Goal: Book appointment/travel/reservation

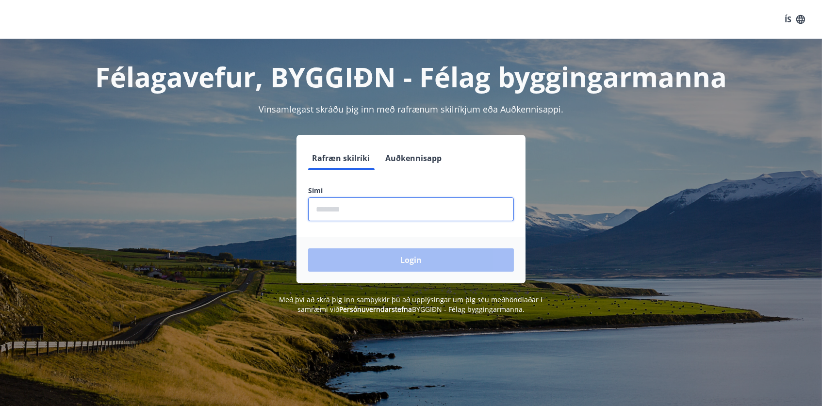
click at [331, 209] on input "phone" at bounding box center [411, 210] width 206 height 24
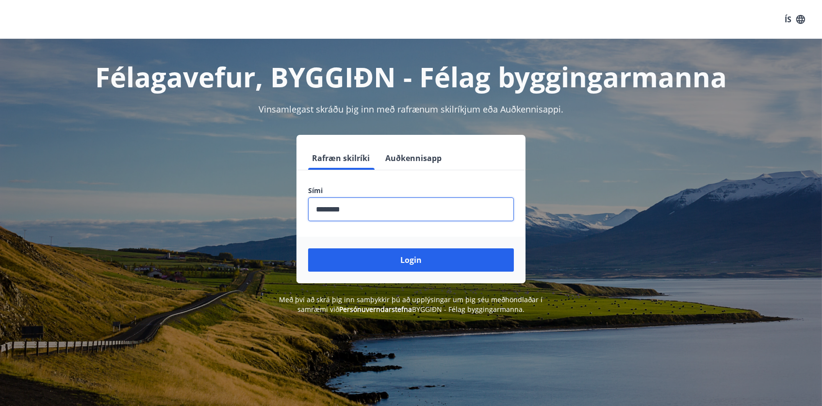
type input "********"
click at [411, 260] on button "Login" at bounding box center [411, 260] width 206 height 23
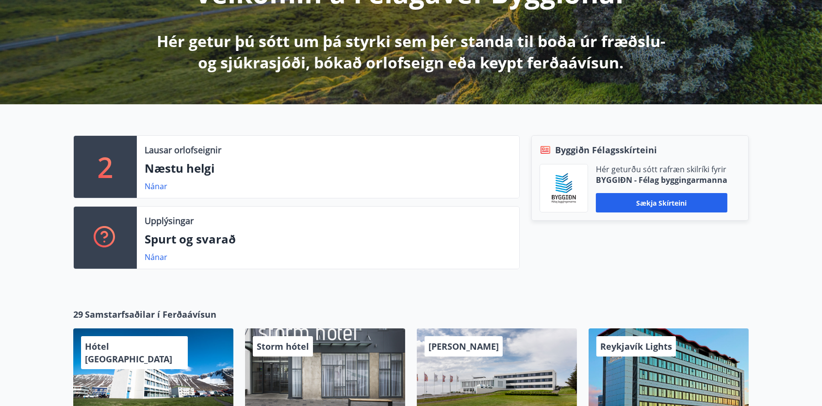
scroll to position [159, 0]
click at [156, 185] on link "Nánar" at bounding box center [156, 187] width 23 height 11
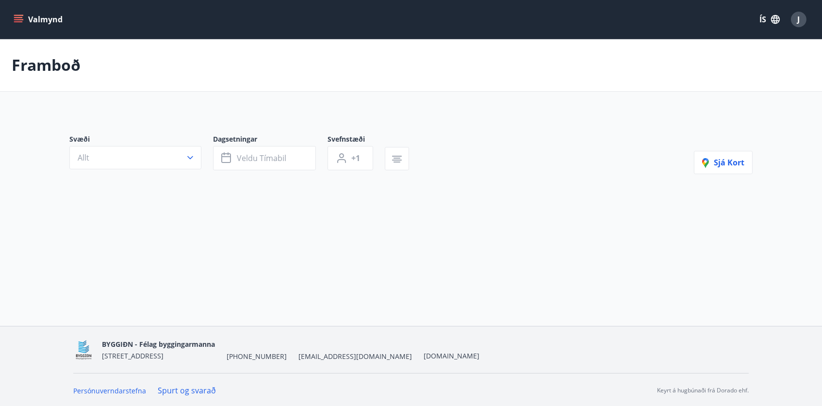
type input "*"
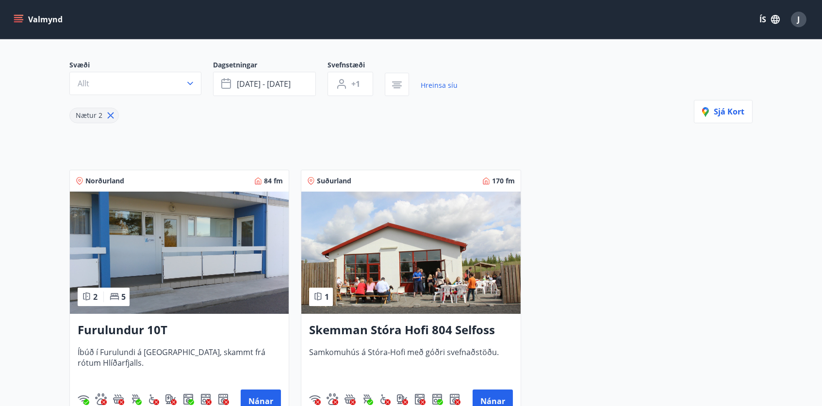
scroll to position [44, 0]
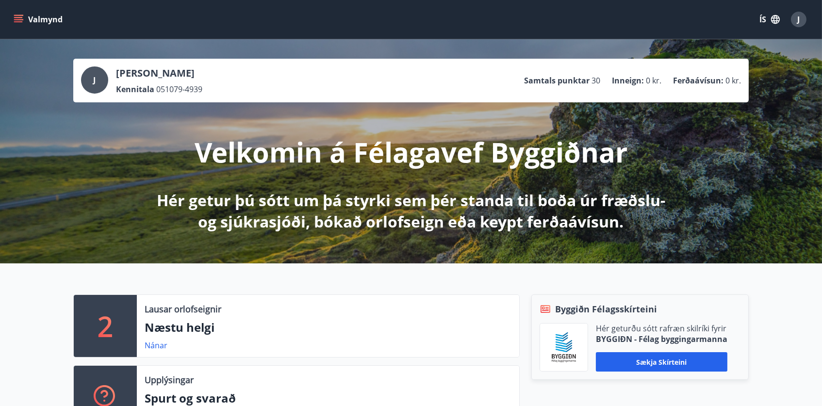
click at [98, 76] on div "J" at bounding box center [94, 79] width 27 height 27
click at [56, 18] on button "Valmynd" at bounding box center [39, 19] width 55 height 17
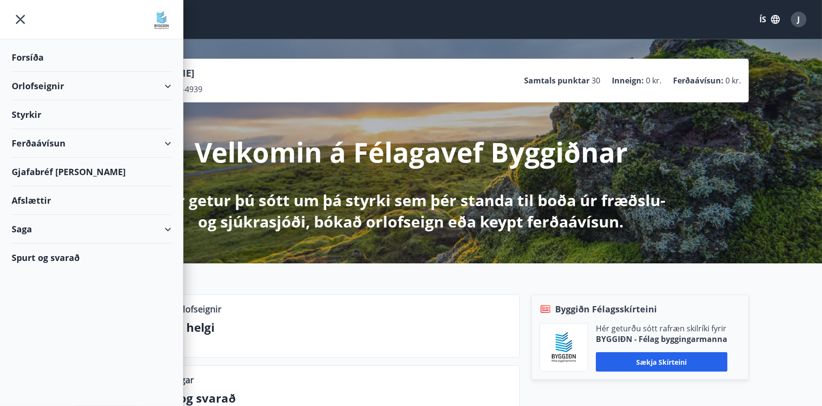
click at [56, 85] on div "Orlofseignir" at bounding box center [92, 86] width 160 height 29
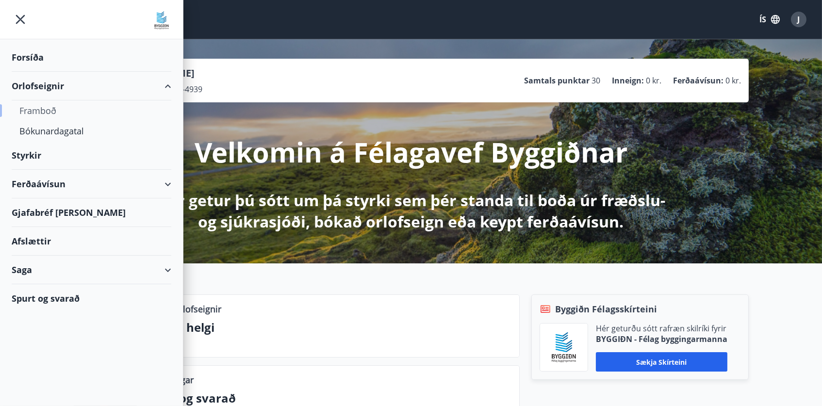
click at [48, 108] on div "Framboð" at bounding box center [91, 110] width 144 height 20
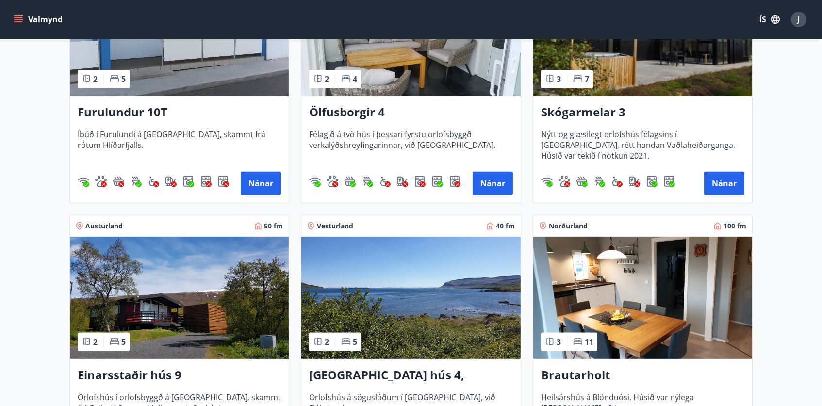
scroll to position [798, 0]
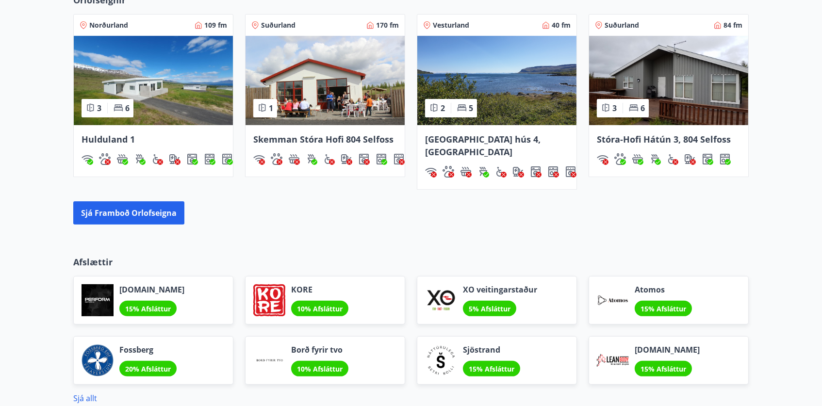
scroll to position [661, 0]
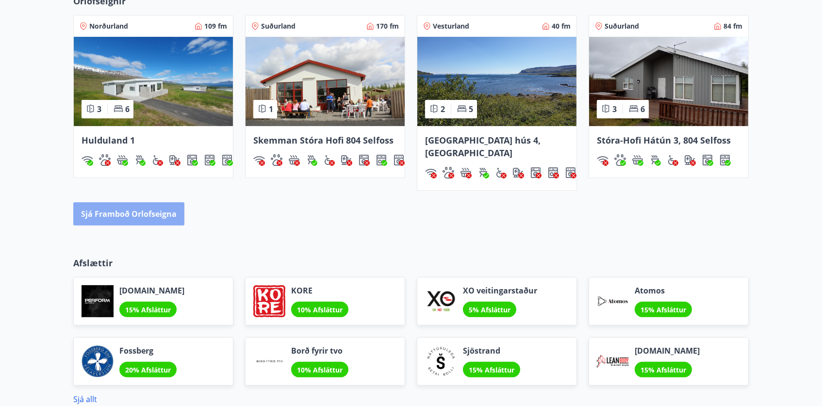
click at [148, 202] on button "Sjá framboð orlofseigna" at bounding box center [128, 213] width 111 height 23
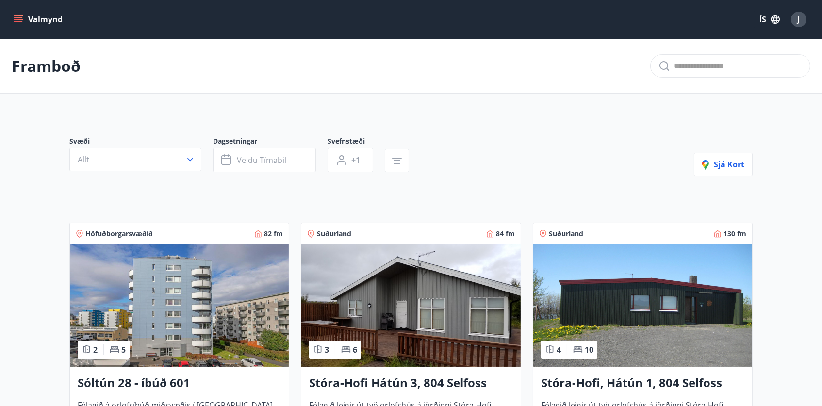
click at [52, 24] on button "Valmynd" at bounding box center [39, 19] width 55 height 17
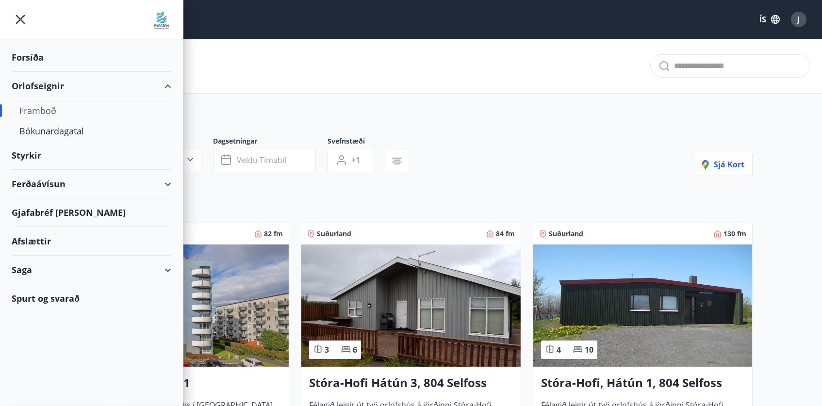
click at [46, 57] on div "Forsíða" at bounding box center [92, 57] width 160 height 29
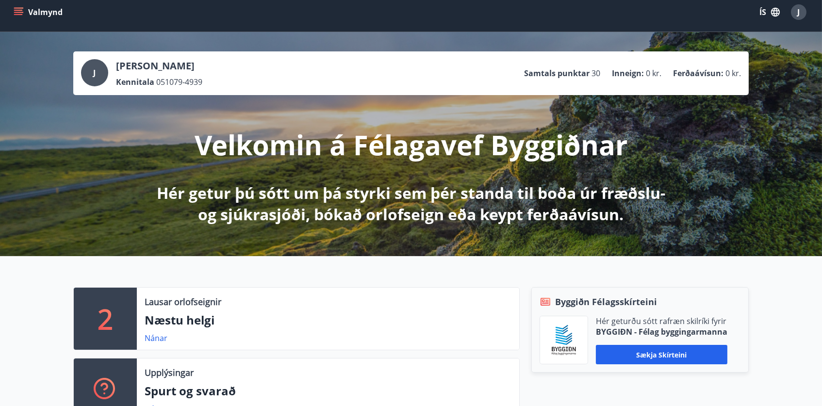
scroll to position [10, 0]
